Goal: Check status: Verify the current state of an ongoing process or item

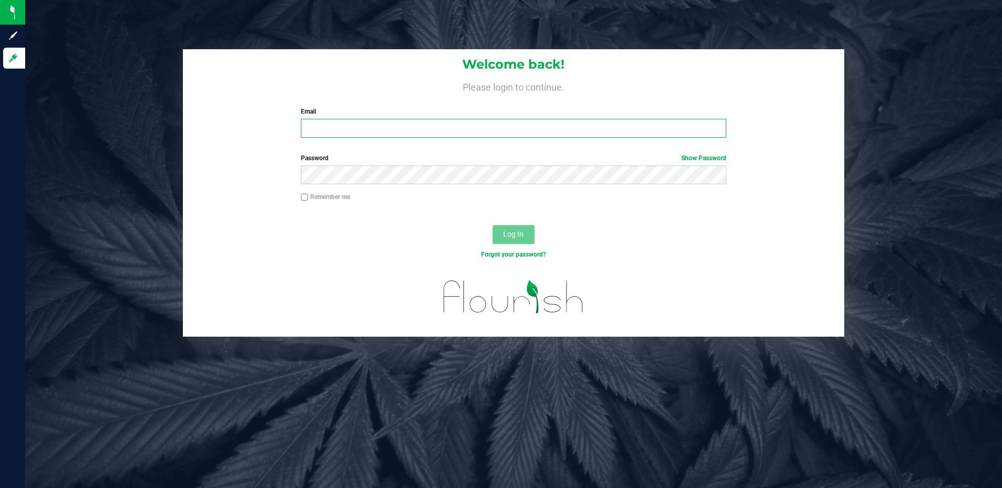
click at [393, 137] on input "Email" at bounding box center [514, 128] width 426 height 19
click at [405, 128] on input "Email" at bounding box center [514, 128] width 426 height 19
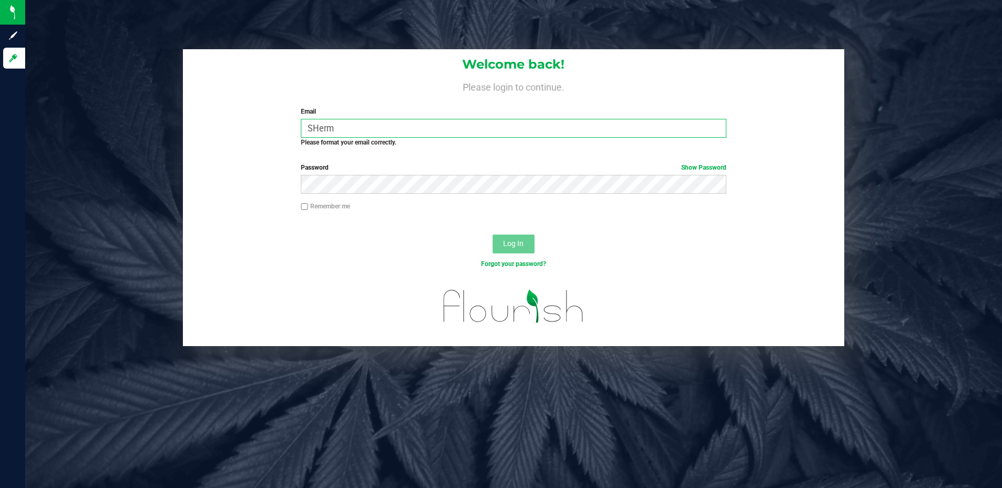
type input "[EMAIL_ADDRESS][DOMAIN_NAME]"
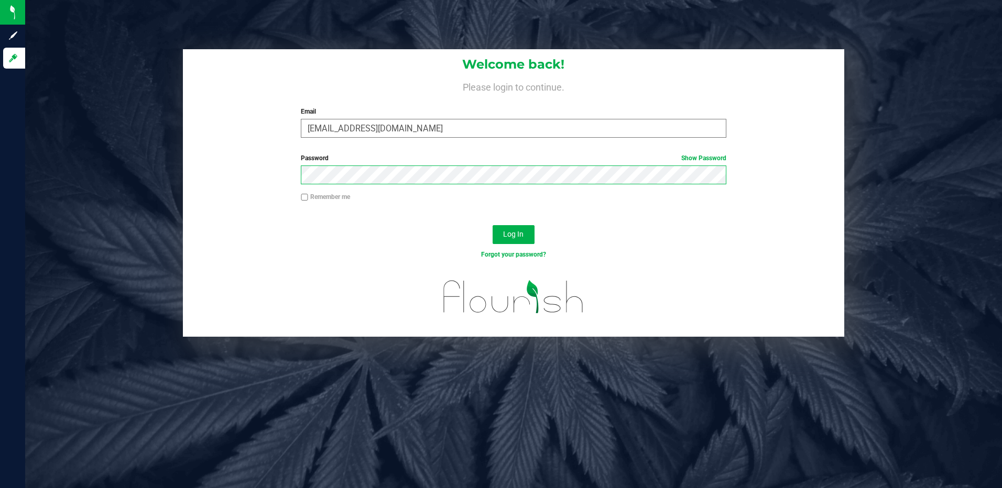
click at [493, 225] on button "Log In" at bounding box center [514, 234] width 42 height 19
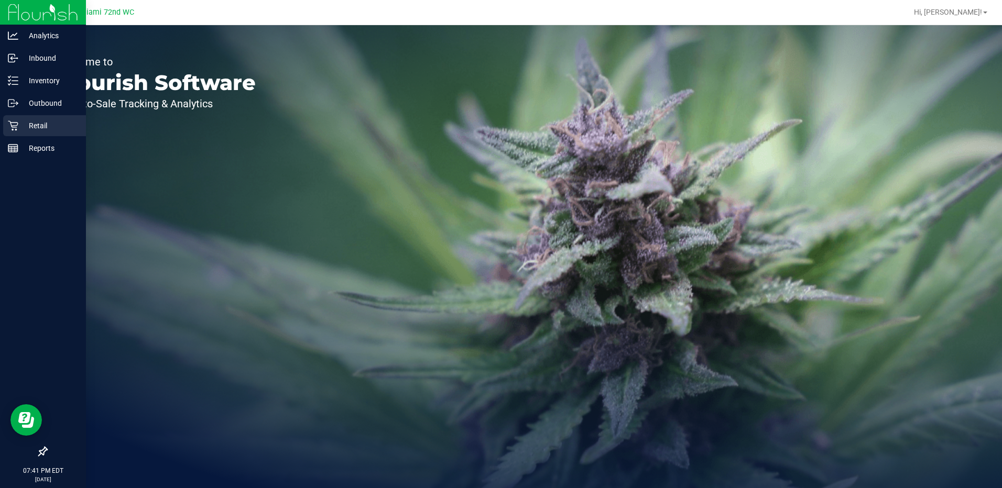
click at [50, 129] on p "Retail" at bounding box center [49, 125] width 63 height 13
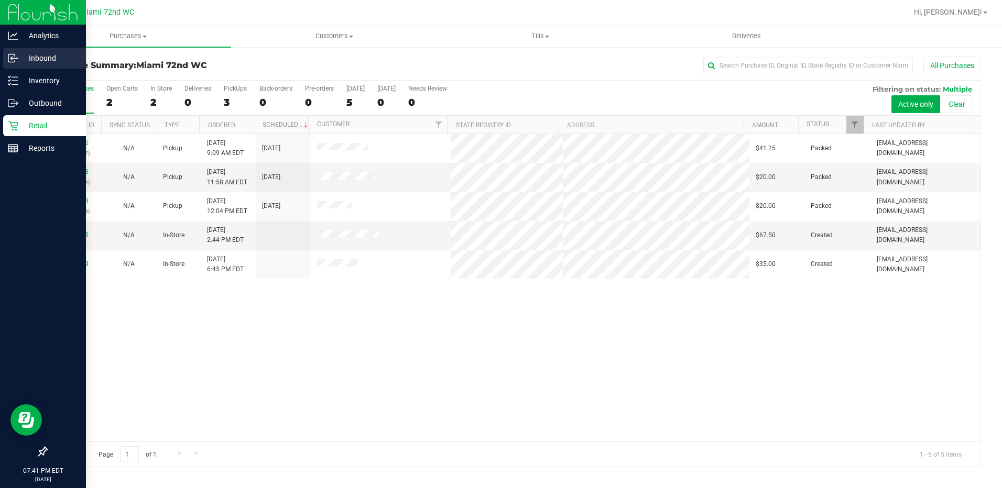
click at [46, 55] on p "Inbound" at bounding box center [49, 58] width 63 height 13
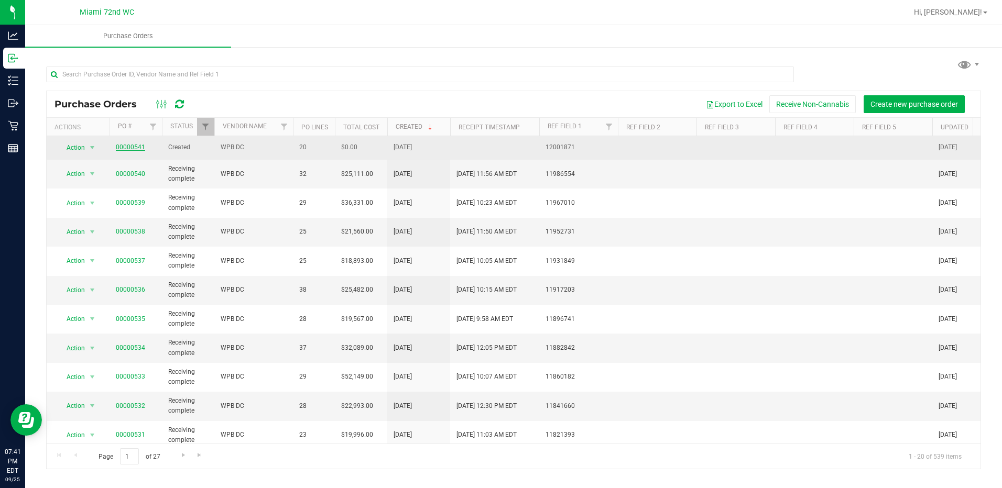
click at [128, 147] on link "00000541" at bounding box center [130, 147] width 29 height 7
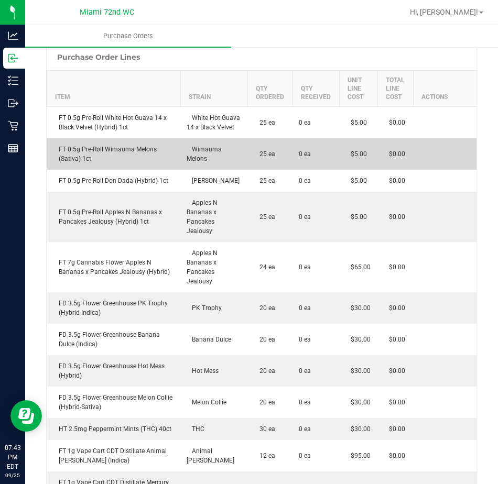
scroll to position [262, 0]
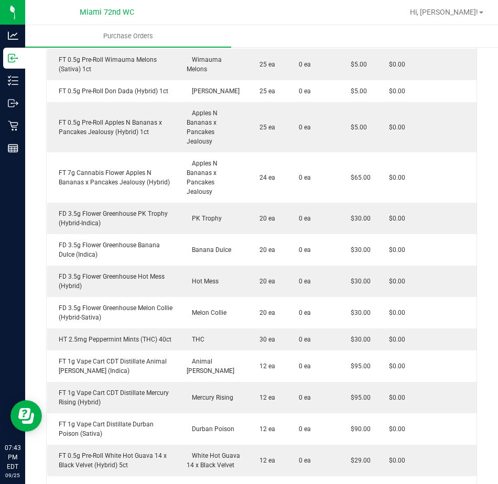
click at [306, 41] on ul "Purchase Orders" at bounding box center [274, 36] width 498 height 23
